Goal: Use online tool/utility: Utilize a website feature to perform a specific function

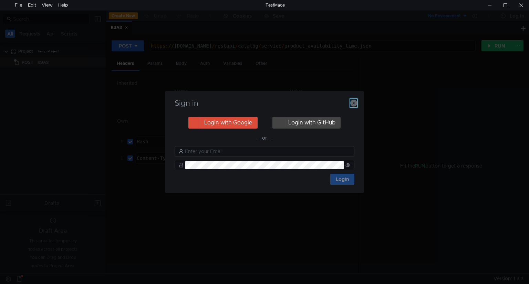
click at [353, 103] on icon "button" at bounding box center [353, 102] width 7 height 7
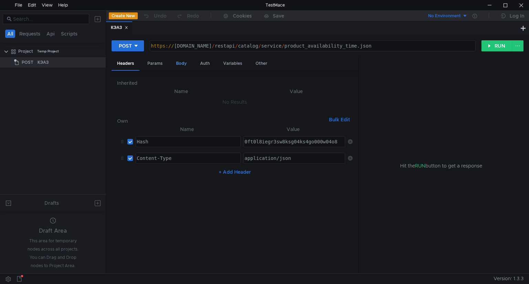
click at [183, 64] on div "Body" at bounding box center [181, 63] width 22 height 13
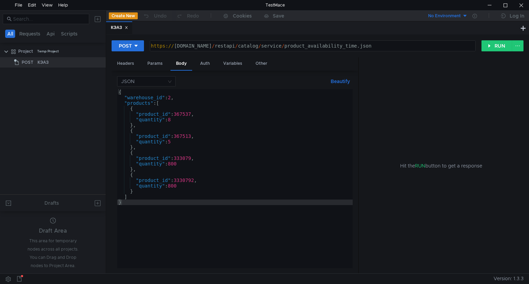
click at [187, 113] on div "{ "warehouse_id" : 2 , "products" : [ { "product_id" : 367537 , "quantity" : 8 …" at bounding box center [234, 183] width 235 height 189
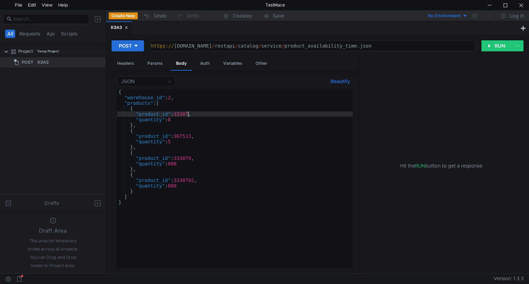
scroll to position [0, 5]
click at [503, 43] on button "RUN" at bounding box center [496, 45] width 31 height 11
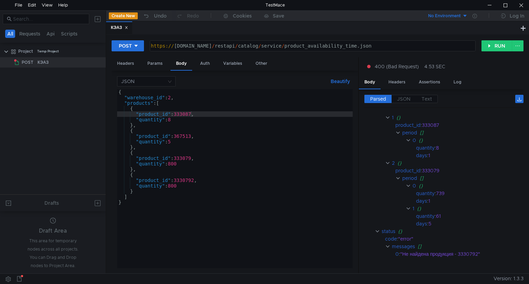
scroll to position [68, 0]
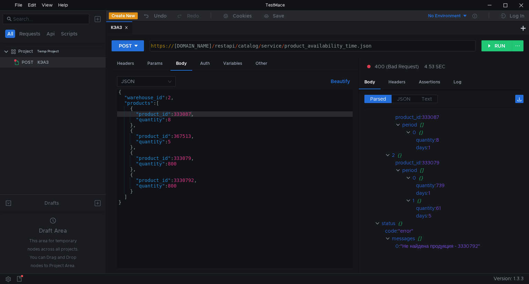
click at [175, 119] on div "{ "warehouse_id" : 2 , "products" : [ { "product_id" : 333087 , "quantity" : 8 …" at bounding box center [234, 183] width 235 height 189
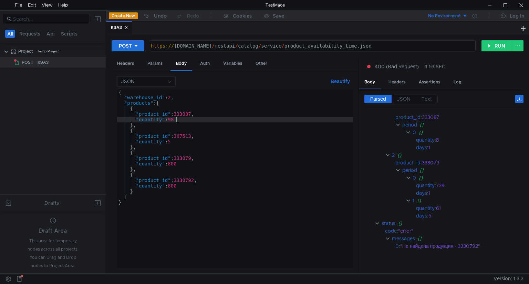
scroll to position [0, 4]
type textarea ""quantity": 986"
click at [497, 47] on button "RUN" at bounding box center [496, 45] width 31 height 11
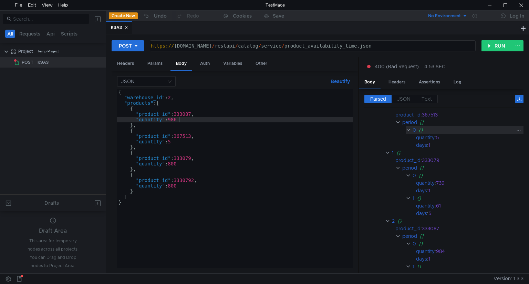
scroll to position [69, 0]
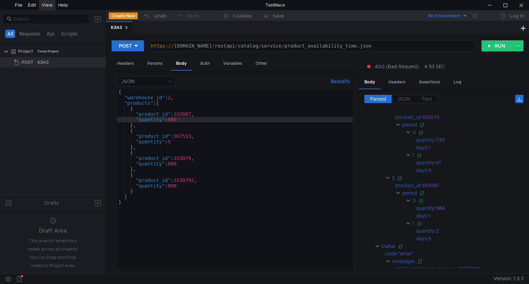
click at [52, 6] on div "View" at bounding box center [47, 5] width 17 height 10
click at [70, 17] on span "Toggle DevTools" at bounding box center [73, 18] width 47 height 4
drag, startPoint x: 65, startPoint y: 136, endPoint x: 33, endPoint y: 7, distance: 132.8
click at [33, 7] on div "Edit" at bounding box center [32, 5] width 8 height 10
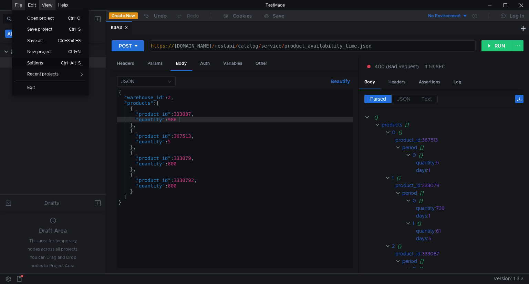
click at [40, 63] on span "Settings" at bounding box center [38, 63] width 30 height 4
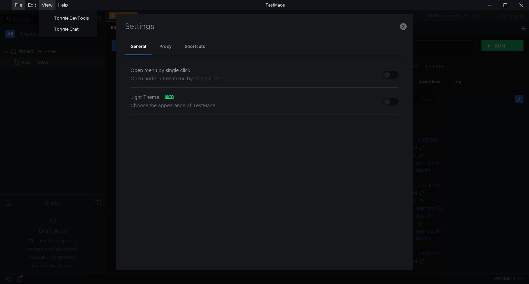
click at [46, 3] on div "View" at bounding box center [47, 5] width 11 height 10
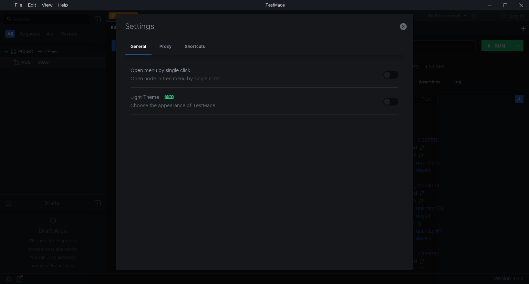
scroll to position [0, 4]
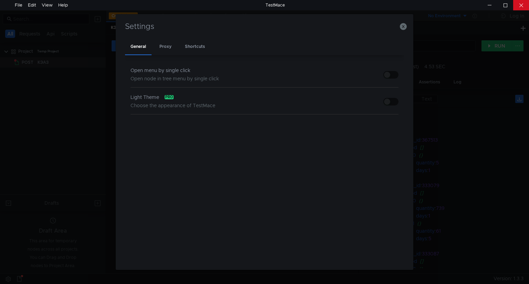
click at [526, 6] on div at bounding box center [521, 5] width 16 height 10
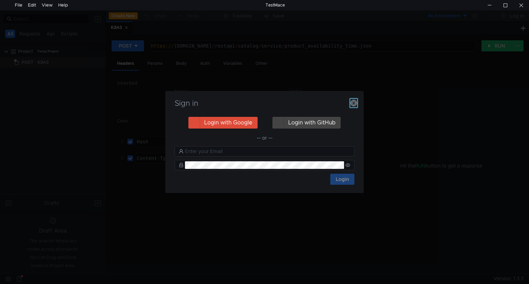
click at [353, 103] on icon "button" at bounding box center [353, 102] width 7 height 7
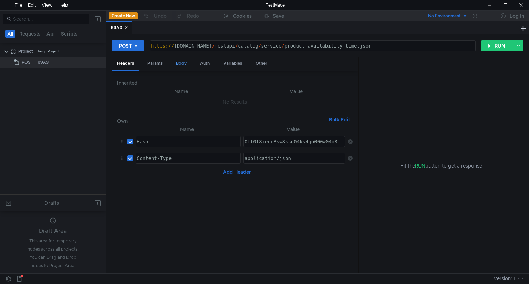
click at [180, 65] on div "Body" at bounding box center [181, 63] width 22 height 13
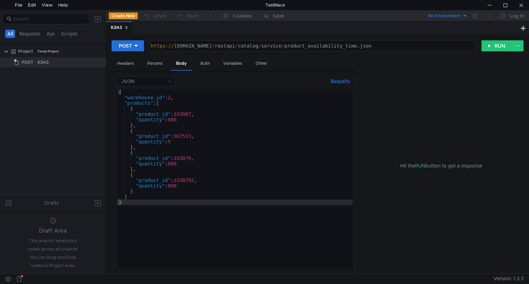
click at [176, 114] on div "{ "warehouse_id" : 2 , "products" : [ { "product_id" : 333087 , "quantity" : 98…" at bounding box center [234, 183] width 235 height 189
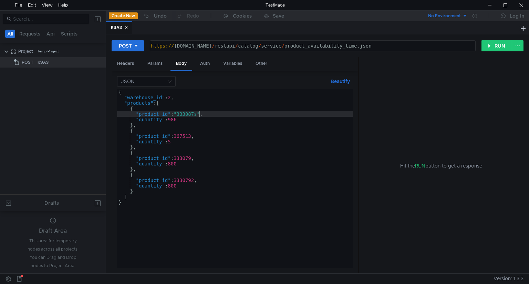
scroll to position [0, 6]
click at [500, 43] on button "RUN" at bounding box center [496, 45] width 31 height 11
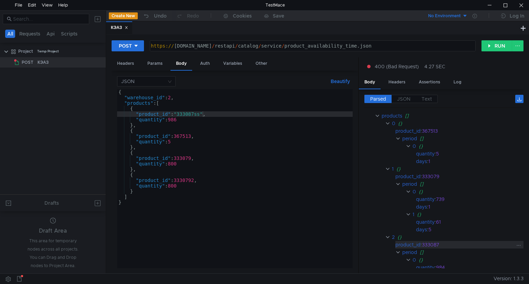
scroll to position [0, 0]
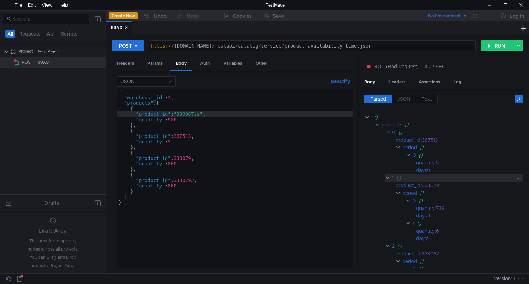
click at [387, 176] on clr-icon at bounding box center [387, 178] width 5 height 6
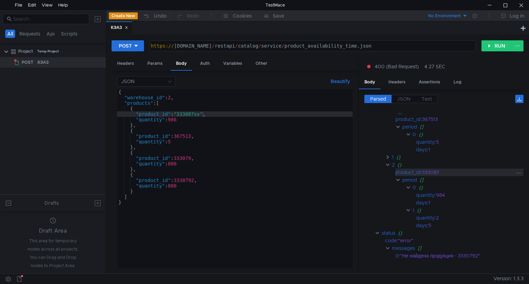
scroll to position [27, 0]
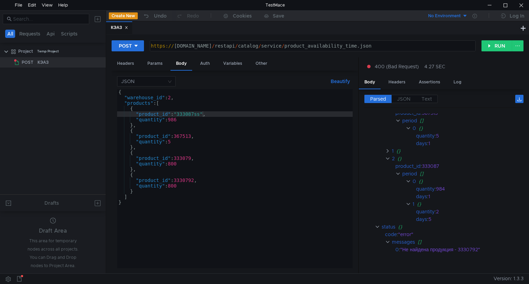
drag, startPoint x: 179, startPoint y: 113, endPoint x: 181, endPoint y: 136, distance: 23.5
click at [179, 113] on div "{ "warehouse_id" : 2 , "products" : [ { "product_id" : "333087ss" , "quantity" …" at bounding box center [234, 183] width 235 height 189
click at [256, 159] on div "{ "warehouse_id" : 2 , "products" : [ { "product_id" : "_333087ss" , "quantity"…" at bounding box center [234, 183] width 235 height 189
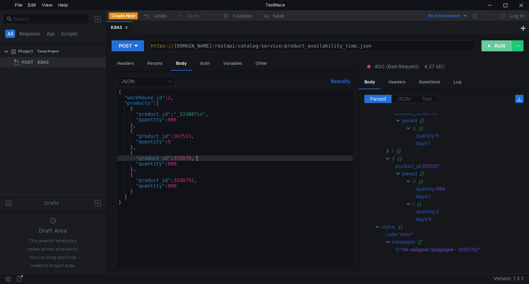
type textarea ""product_id": 333079,"
click at [497, 47] on button "RUN" at bounding box center [496, 45] width 31 height 11
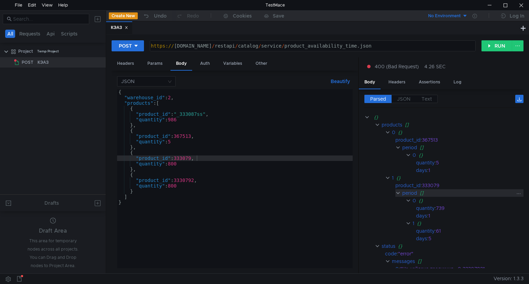
scroll to position [19, 0]
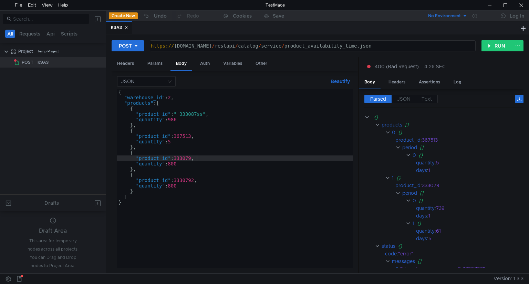
scroll to position [19, 0]
